Goal: Task Accomplishment & Management: Use online tool/utility

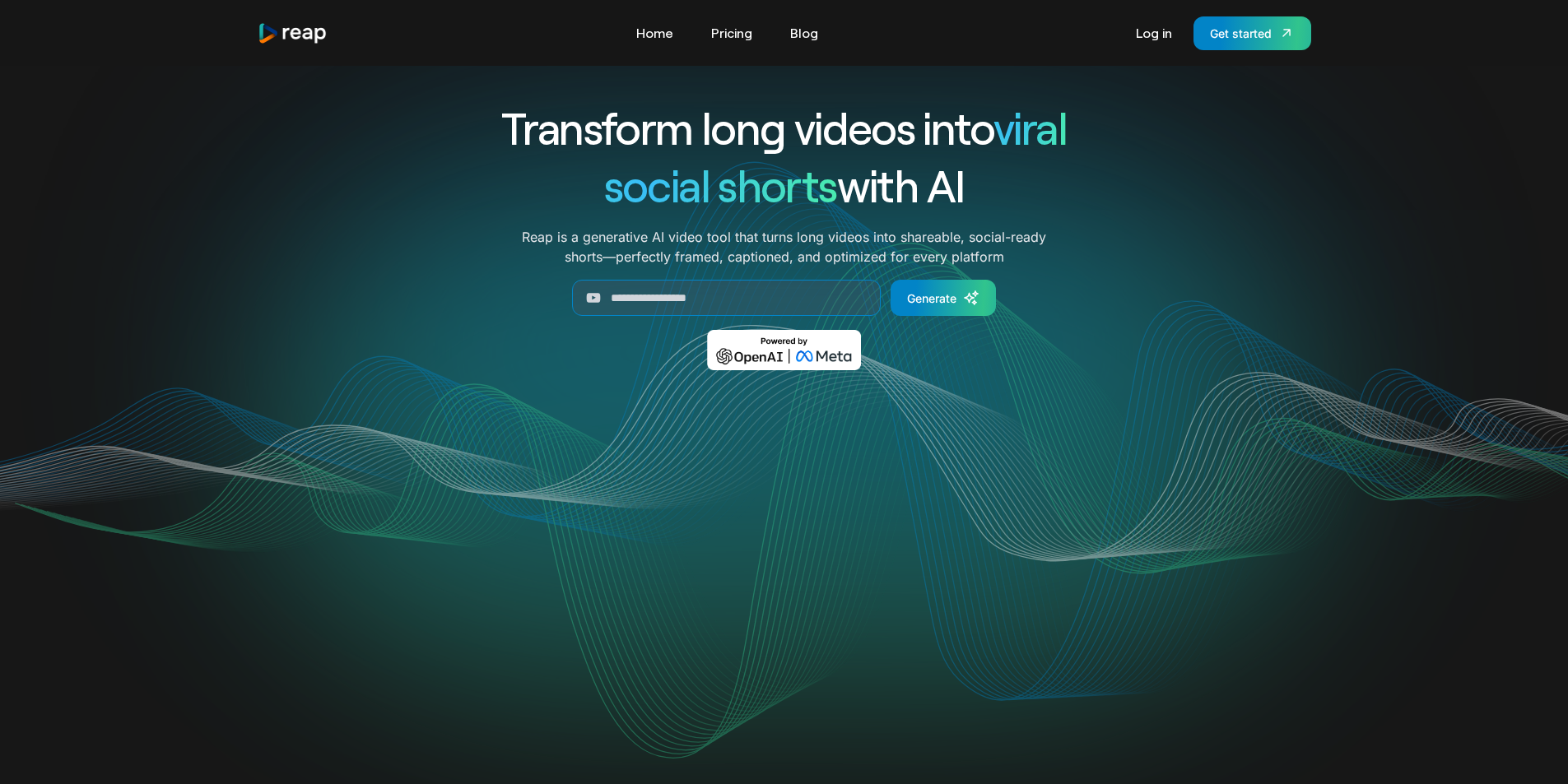
click at [1234, 31] on div "Get started" at bounding box center [1240, 33] width 62 height 17
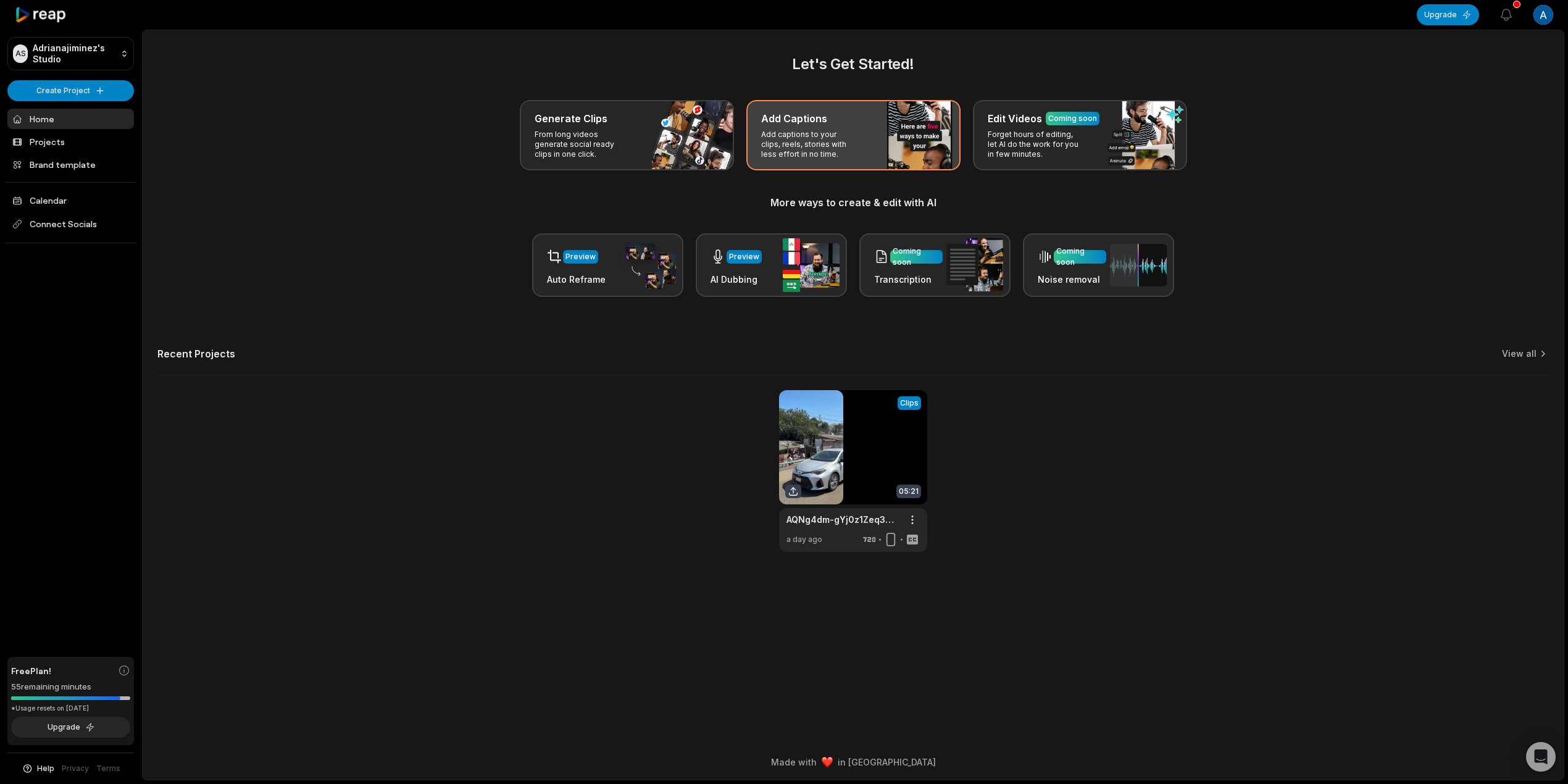
click at [828, 134] on p "Add captions to your clips, reels, stories with less effort in no time." at bounding box center [809, 144] width 96 height 29
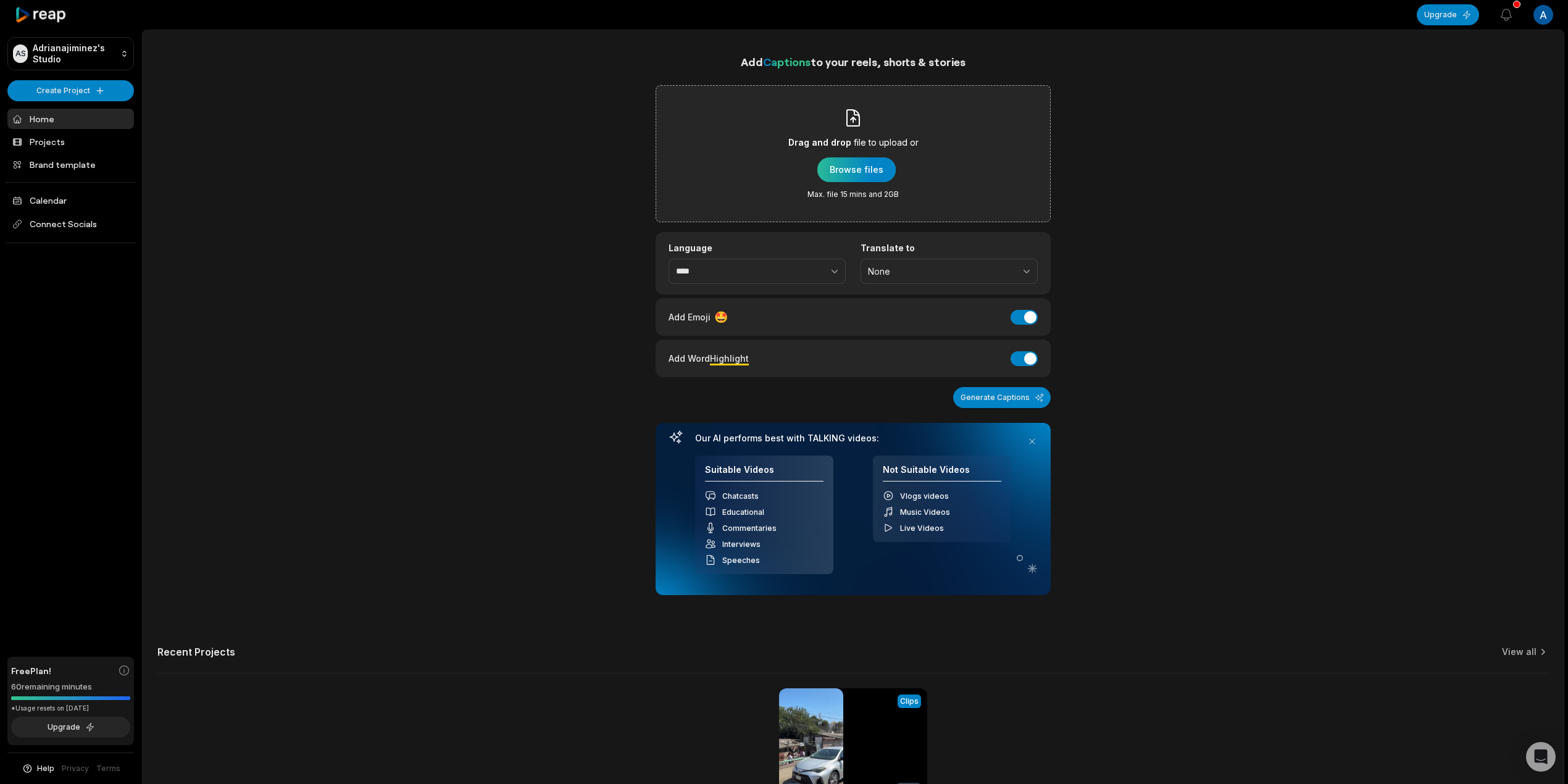
click at [850, 174] on div "button" at bounding box center [856, 170] width 78 height 25
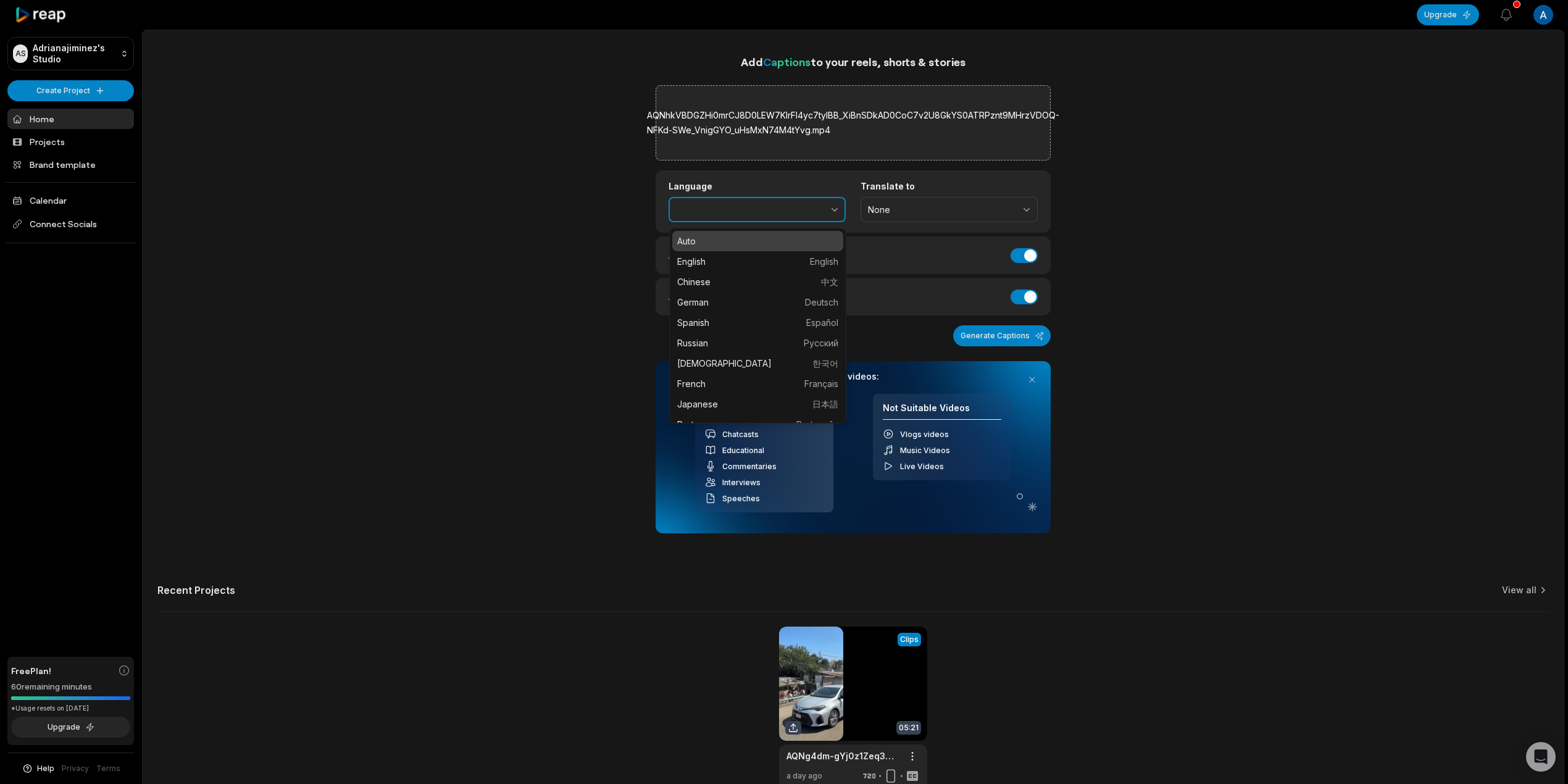
click at [785, 217] on button "button" at bounding box center [807, 210] width 76 height 26
type input "*******"
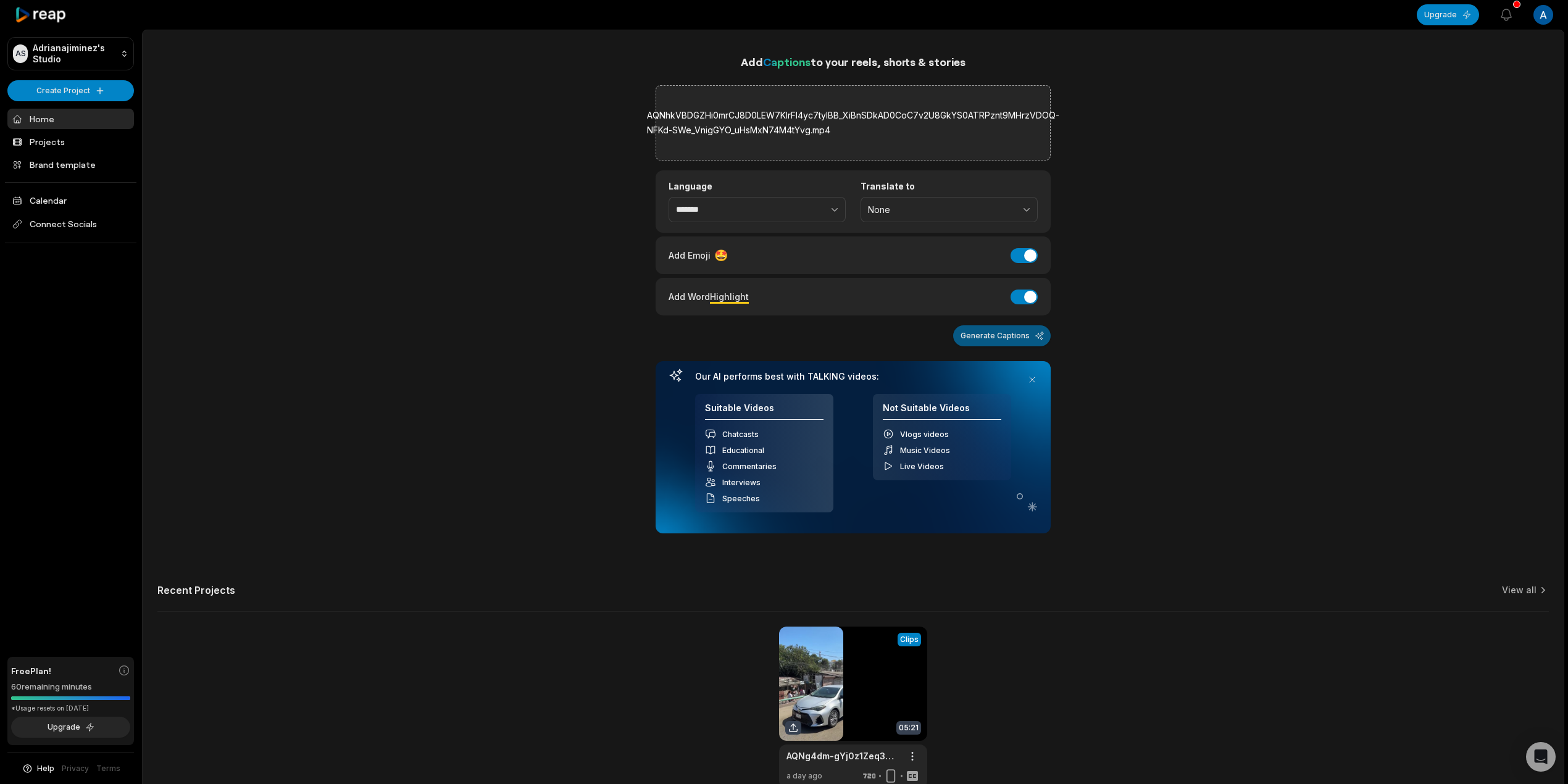
click at [999, 341] on button "Generate Captions" at bounding box center [1002, 336] width 98 height 21
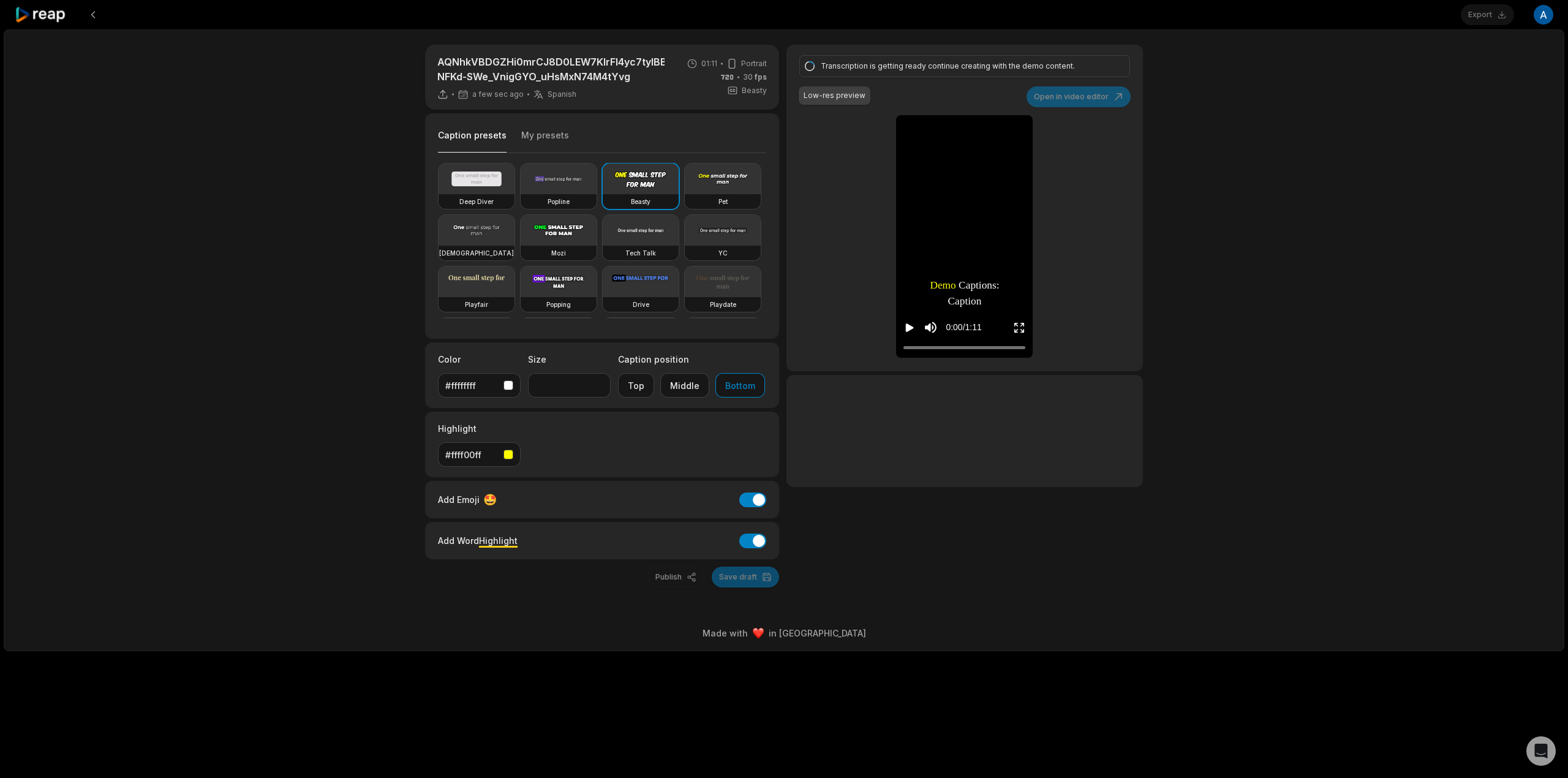
click at [1484, 16] on div "Export Open user menu" at bounding box center [1506, 15] width 92 height 29
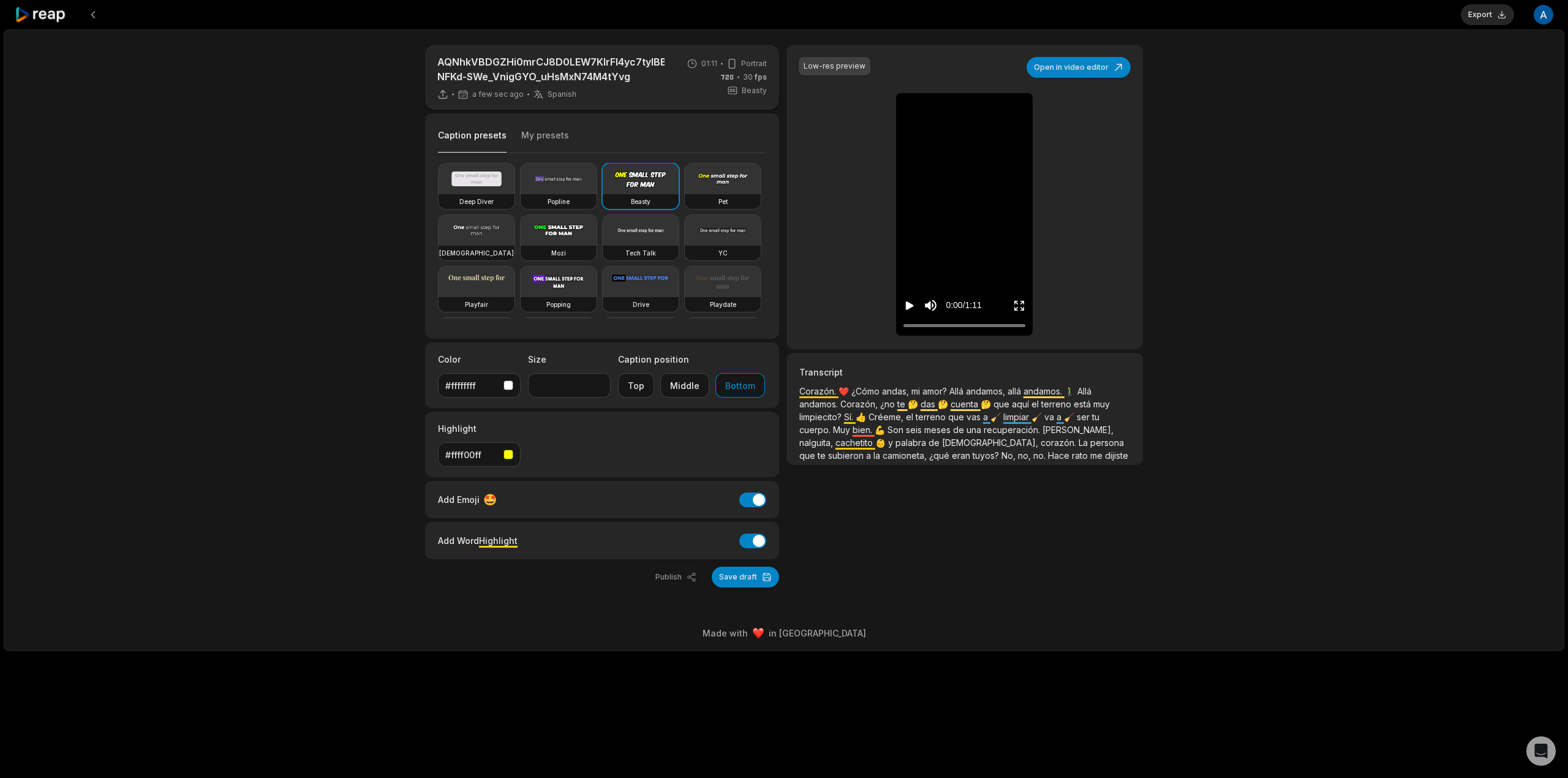
click at [1473, 19] on button "Export" at bounding box center [1487, 14] width 53 height 21
click at [907, 305] on icon "Play video" at bounding box center [910, 305] width 8 height 9
click at [907, 305] on icon "Pause video" at bounding box center [907, 305] width 2 height 9
click at [1502, 13] on button "Download" at bounding box center [1481, 14] width 66 height 21
